Goal: Information Seeking & Learning: Learn about a topic

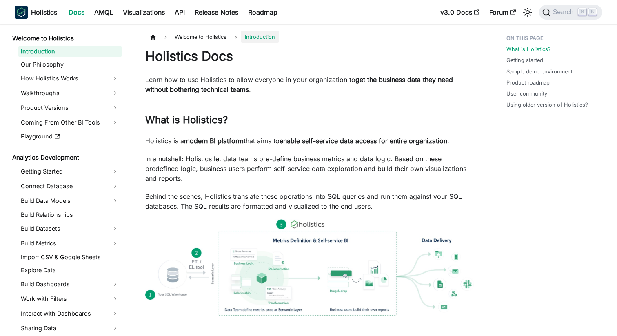
click at [554, 14] on span "Search" at bounding box center [565, 12] width 28 height 7
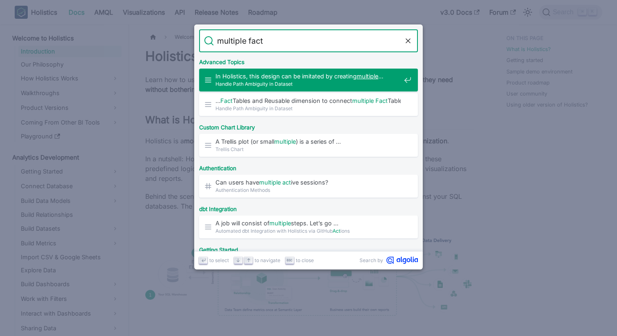
type input "multiple facts"
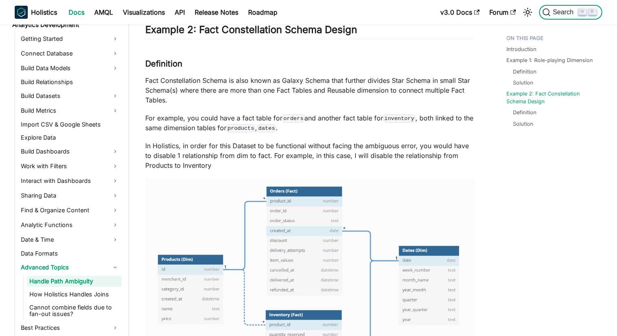
scroll to position [1466, 0]
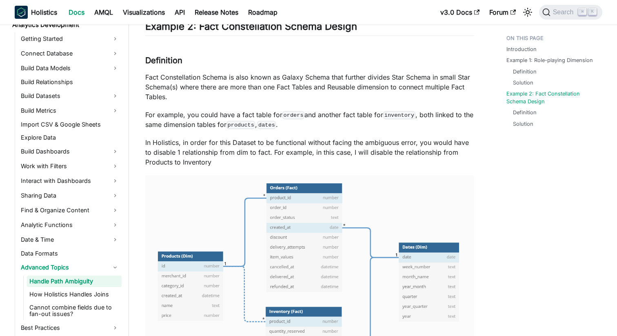
click at [324, 93] on p "Fact Constellation Schema is also known as Galaxy Schema that further divides S…" at bounding box center [309, 86] width 329 height 29
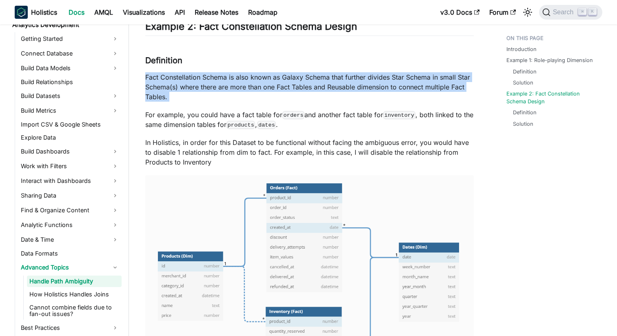
click at [324, 93] on p "Fact Constellation Schema is also known as Galaxy Schema that further divides S…" at bounding box center [309, 86] width 329 height 29
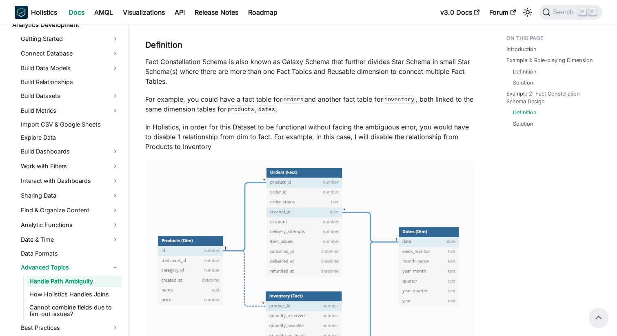
scroll to position [1460, 0]
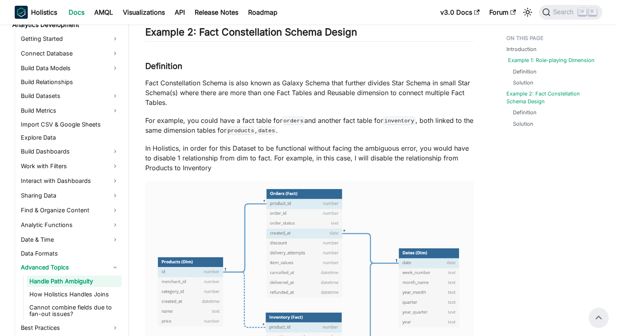
click at [569, 59] on link "Example 1: Role-playing Dimension" at bounding box center [551, 60] width 87 height 8
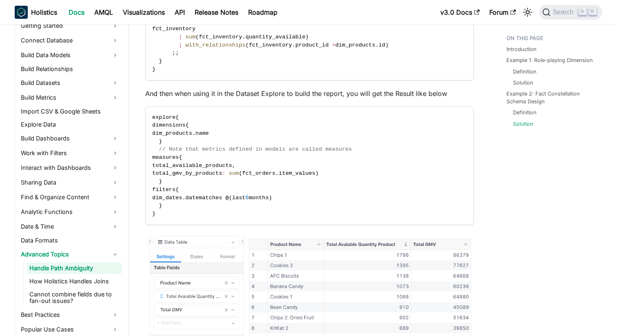
scroll to position [2177, 0]
